Goal: Information Seeking & Learning: Learn about a topic

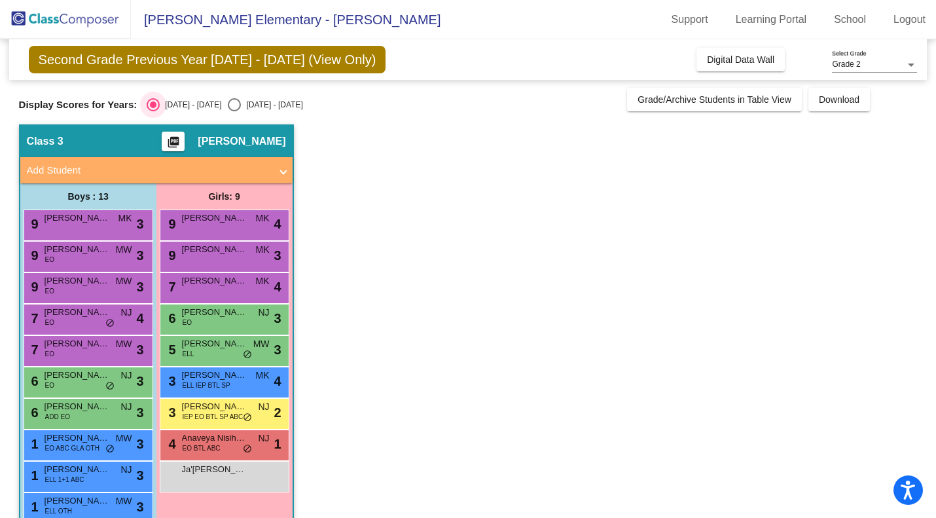
scroll to position [121, 0]
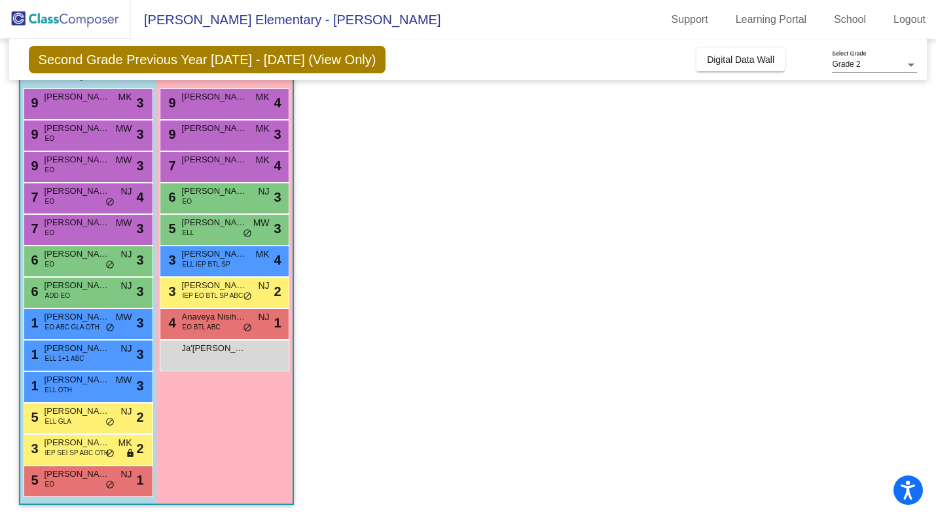
click at [92, 453] on span "IEP SEI SP ABC OTH" at bounding box center [77, 453] width 64 height 10
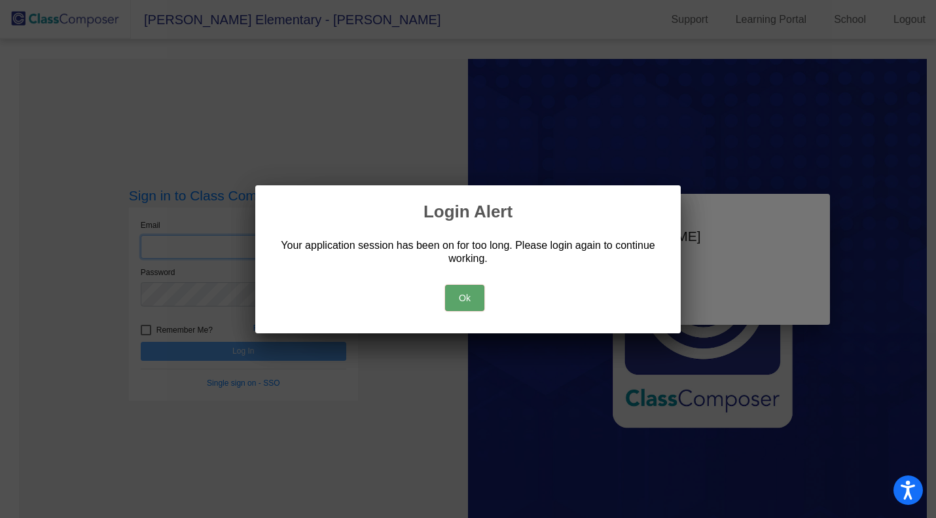
type input "[EMAIL_ADDRESS][DOMAIN_NAME]"
click at [465, 297] on button "Ok" at bounding box center [464, 298] width 39 height 26
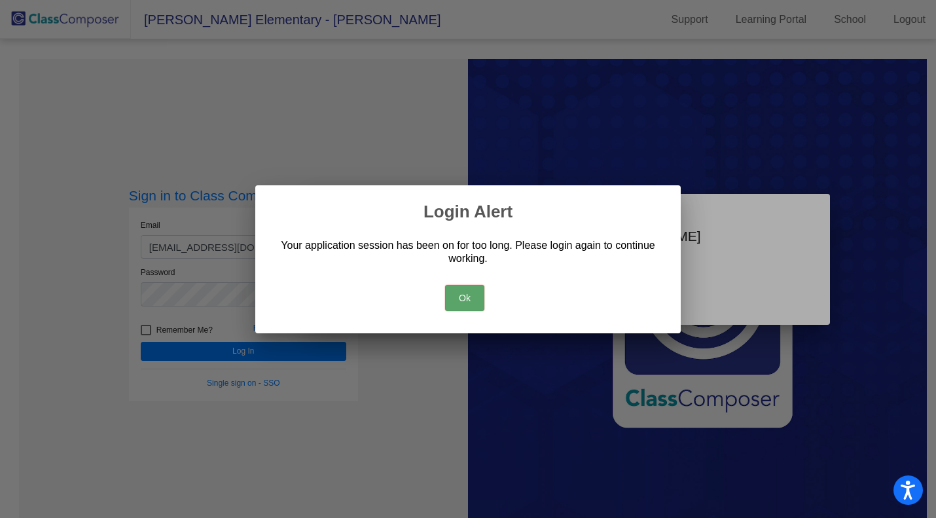
click at [470, 301] on button "Ok" at bounding box center [464, 298] width 39 height 26
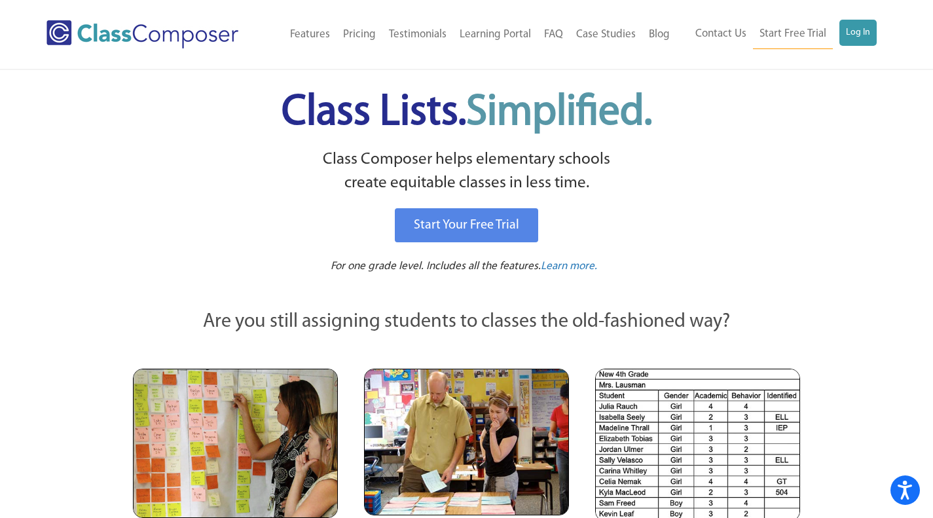
click at [862, 39] on link "Log In" at bounding box center [858, 33] width 37 height 26
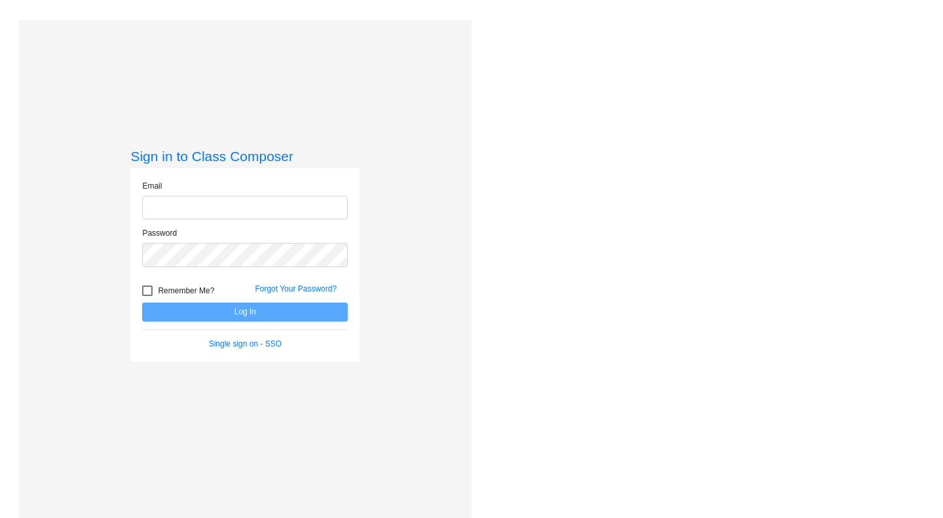
type input "[EMAIL_ADDRESS][DOMAIN_NAME]"
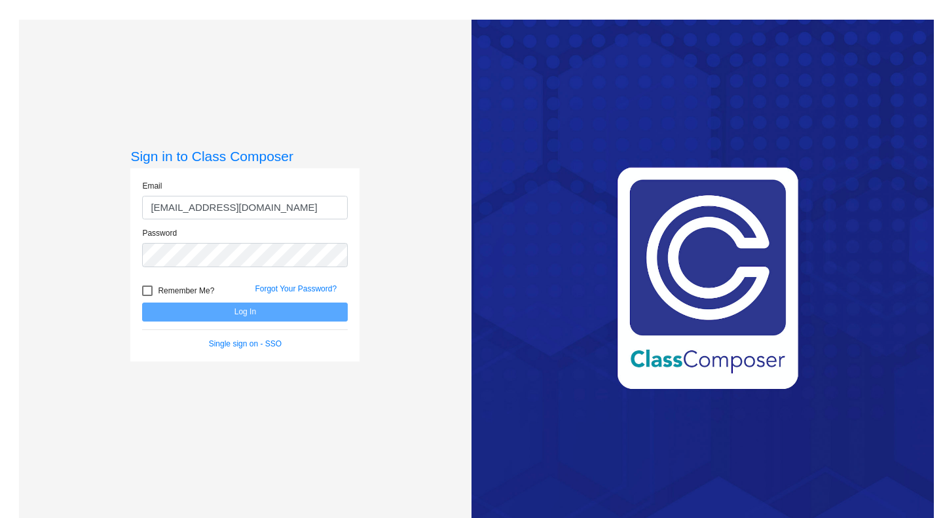
click at [284, 312] on button "Log In" at bounding box center [245, 312] width 206 height 19
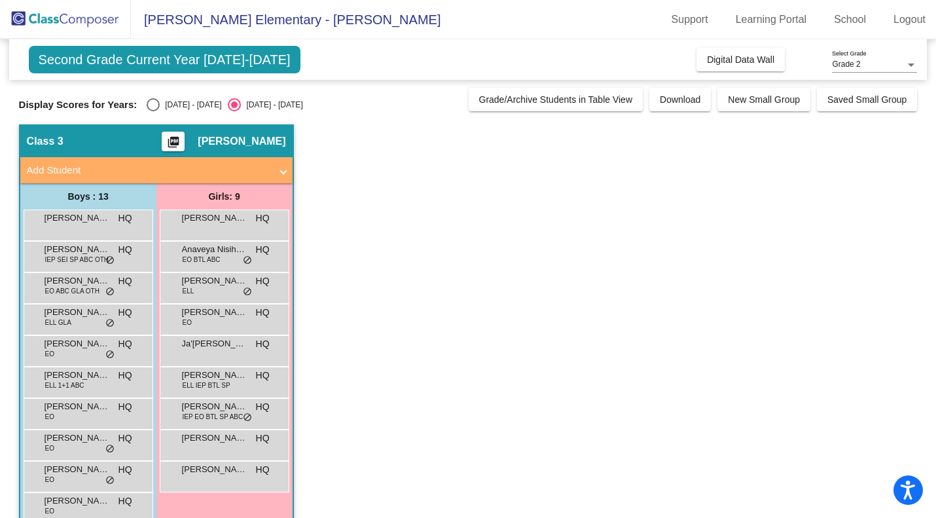
click at [153, 105] on div "Select an option" at bounding box center [153, 105] width 0 height 0
click at [153, 111] on input "[DATE] - [DATE]" at bounding box center [153, 111] width 1 height 1
radio input "true"
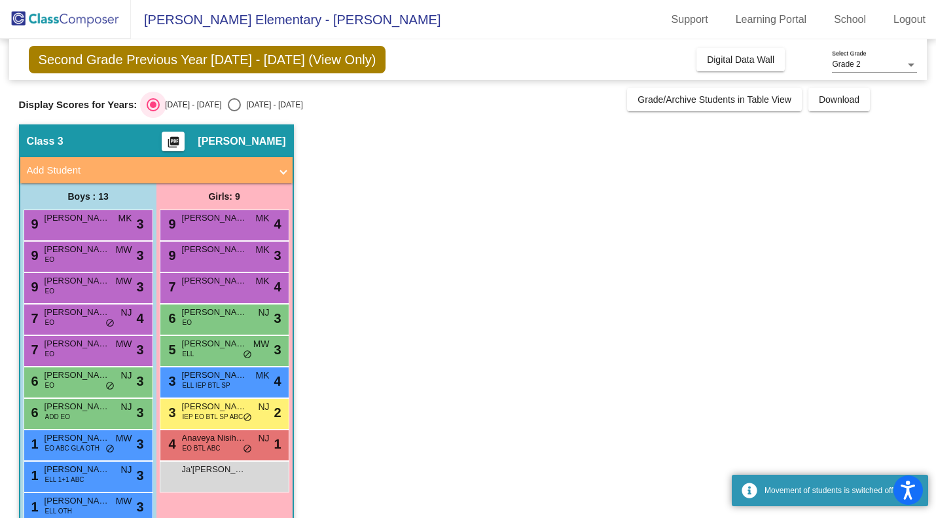
scroll to position [121, 0]
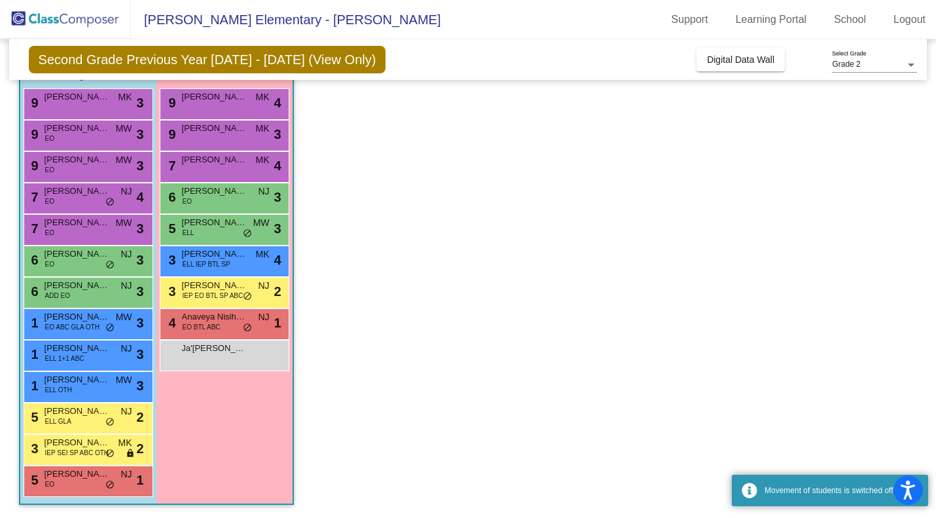
click at [105, 447] on span "Christopher Chavez" at bounding box center [77, 442] width 65 height 13
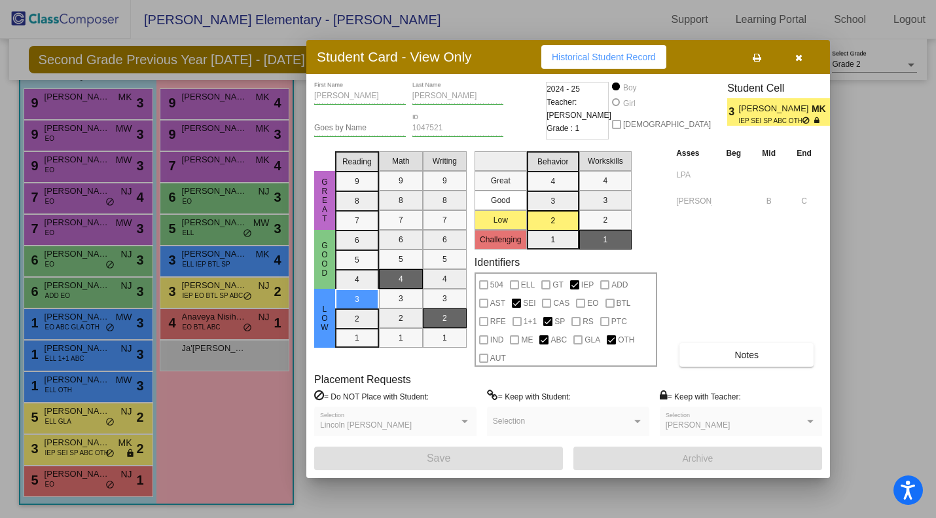
click at [798, 59] on icon "button" at bounding box center [799, 57] width 7 height 9
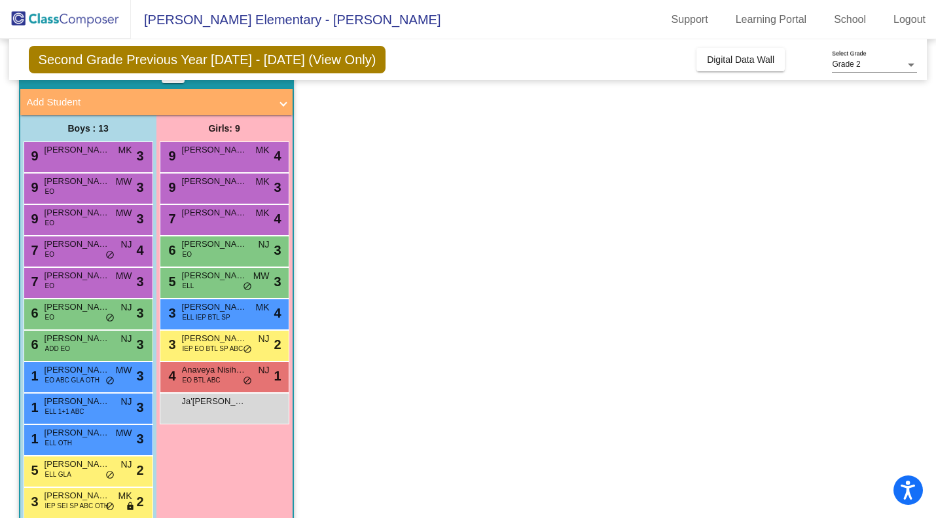
scroll to position [68, 0]
click at [253, 317] on div "3 Lizbeth Morales ELL IEP BTL SP MK lock do_not_disturb_alt 4" at bounding box center [224, 312] width 125 height 27
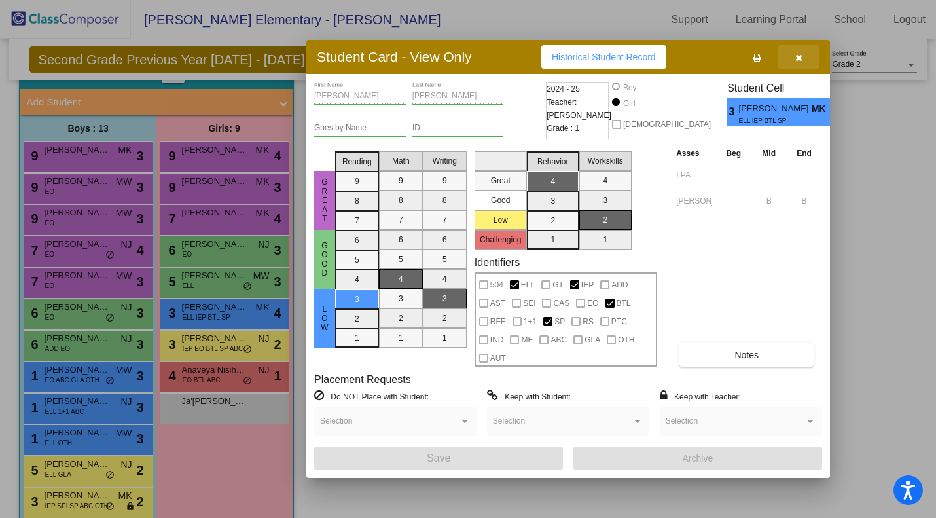
click at [796, 56] on icon "button" at bounding box center [799, 57] width 7 height 9
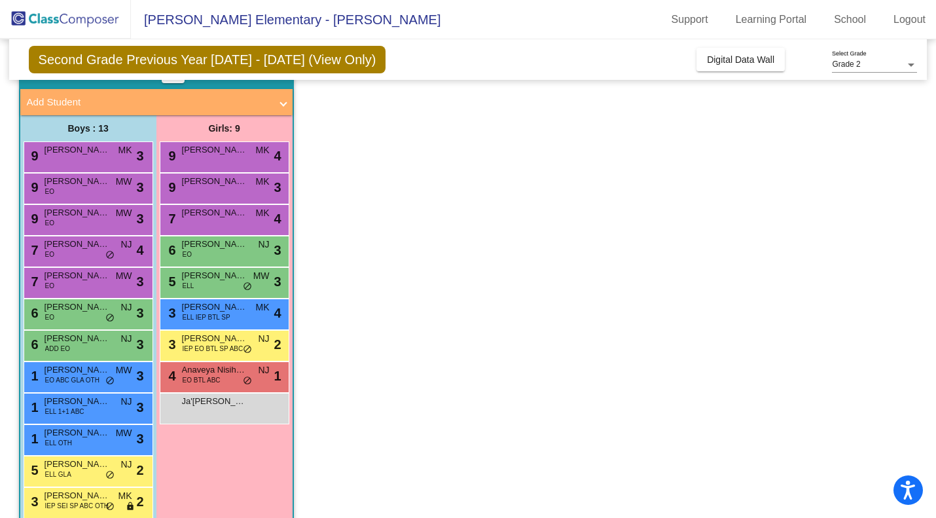
click at [93, 310] on span "[PERSON_NAME]" at bounding box center [77, 307] width 65 height 13
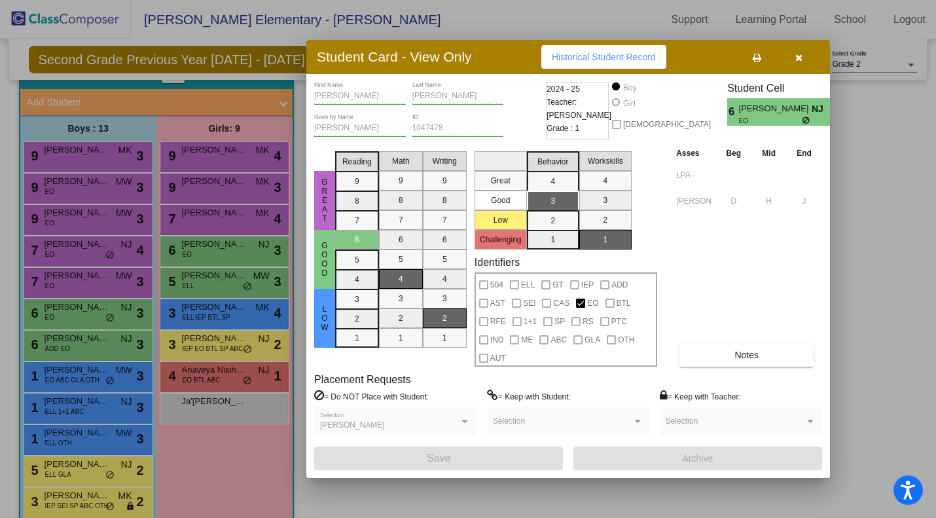
click at [754, 360] on button "Notes" at bounding box center [747, 355] width 134 height 24
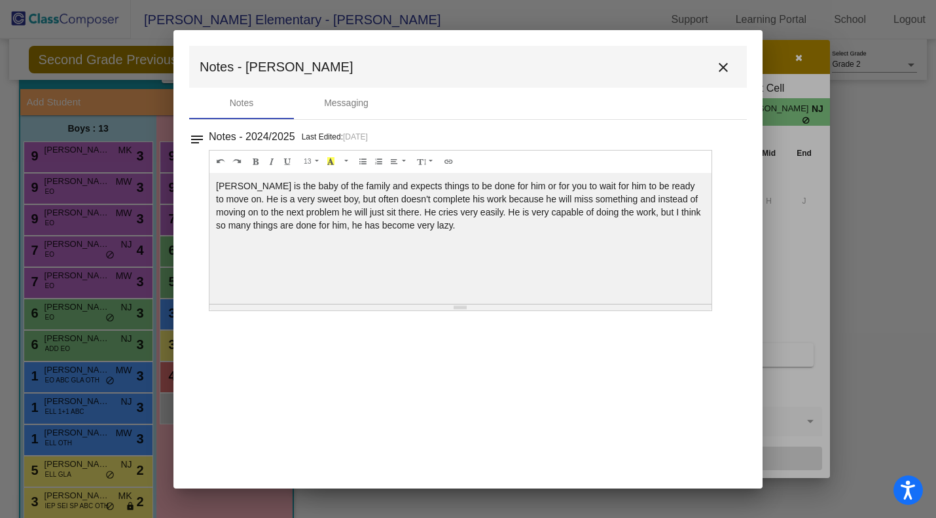
click at [724, 65] on mat-icon "close" at bounding box center [724, 68] width 16 height 16
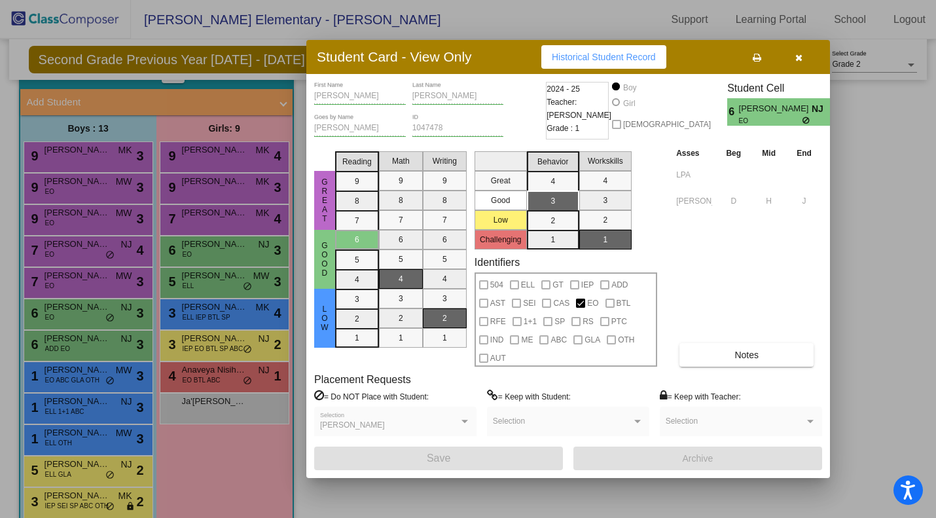
click at [798, 58] on icon "button" at bounding box center [799, 57] width 7 height 9
